Goal: Transaction & Acquisition: Purchase product/service

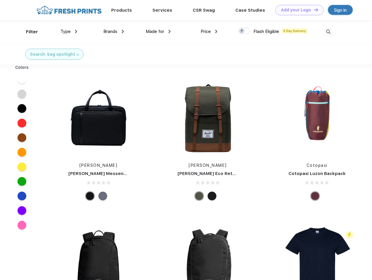
click at [297, 10] on link "Add your Logo Design Tool" at bounding box center [299, 10] width 48 height 10
click at [0, 0] on div "Design Tool" at bounding box center [0, 0] width 0 height 0
click at [313, 10] on link "Add your Logo Design Tool" at bounding box center [299, 10] width 48 height 10
click at [28, 32] on div "Filter" at bounding box center [32, 32] width 12 height 7
click at [69, 31] on span "Type" at bounding box center [65, 31] width 10 height 5
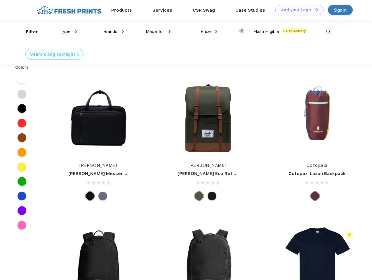
click at [113, 31] on span "Brands" at bounding box center [110, 31] width 14 height 5
click at [158, 31] on span "Made for" at bounding box center [155, 31] width 18 height 5
click at [209, 31] on span "Price" at bounding box center [205, 31] width 10 height 5
click at [244, 31] on div at bounding box center [243, 31] width 11 height 6
click at [242, 31] on input "checkbox" at bounding box center [240, 29] width 4 height 4
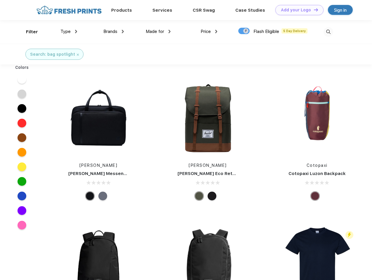
click at [328, 32] on img at bounding box center [328, 32] width 10 height 10
